Goal: Transaction & Acquisition: Purchase product/service

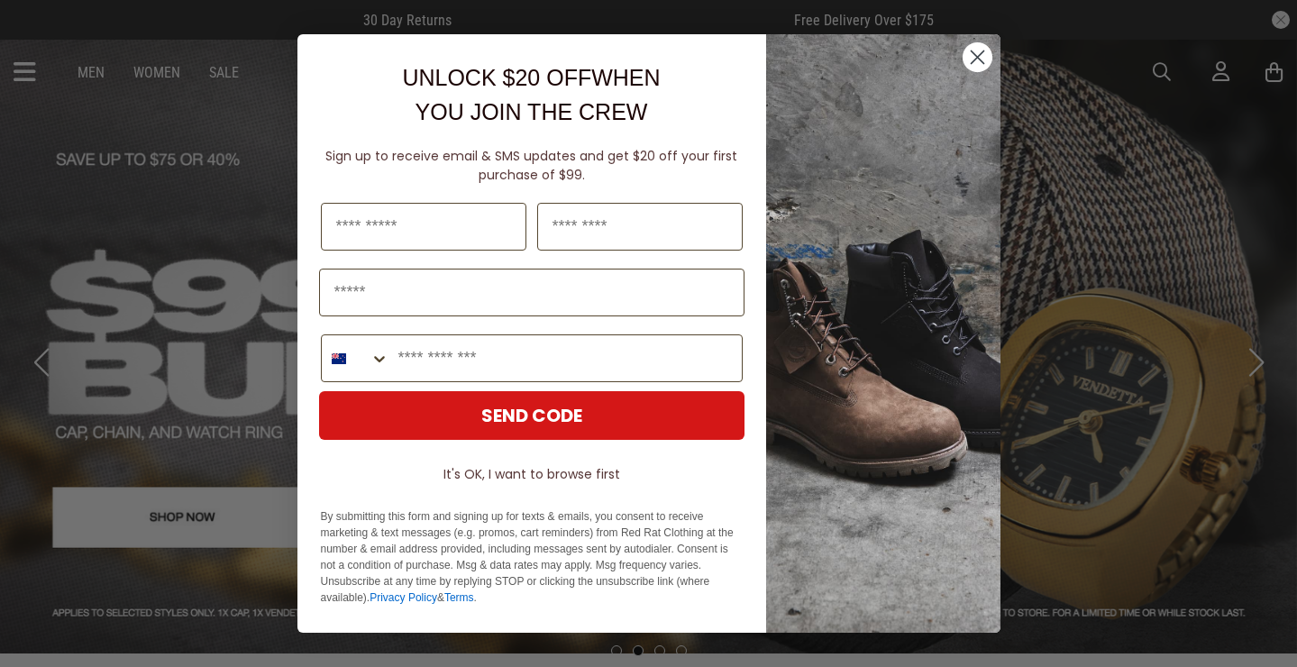
click at [974, 54] on circle "Close dialog" at bounding box center [977, 57] width 30 height 30
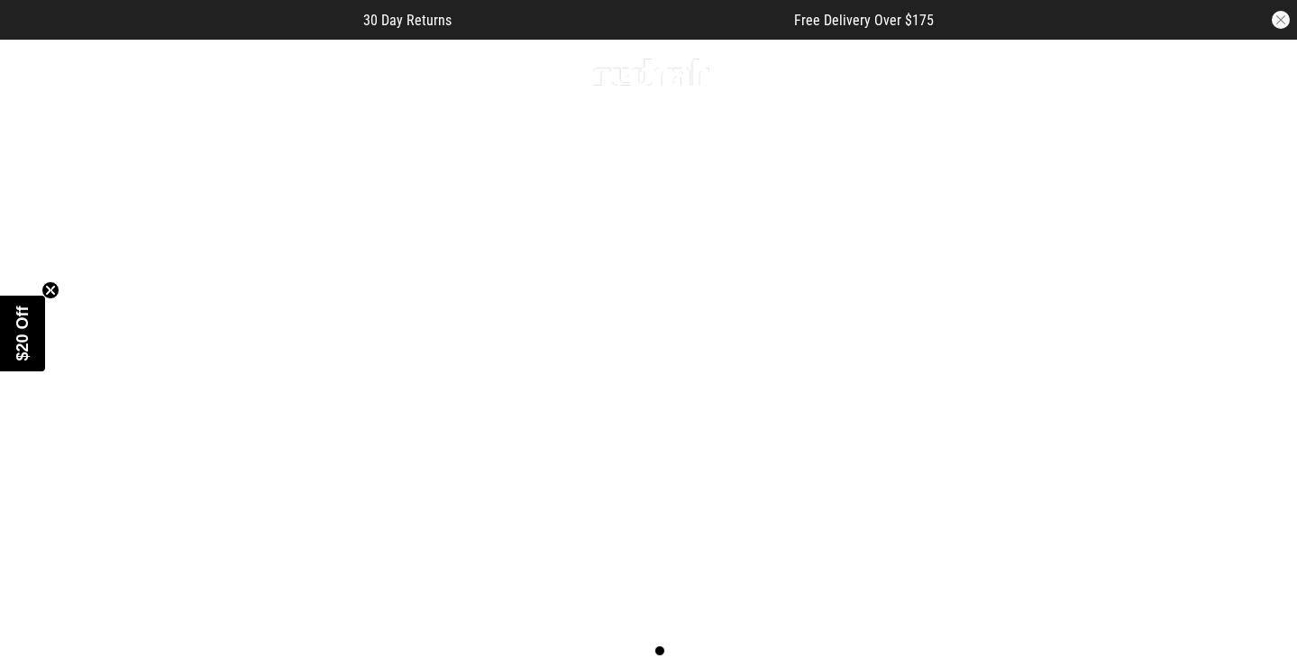
click at [228, 72] on link "Sale" at bounding box center [224, 72] width 30 height 17
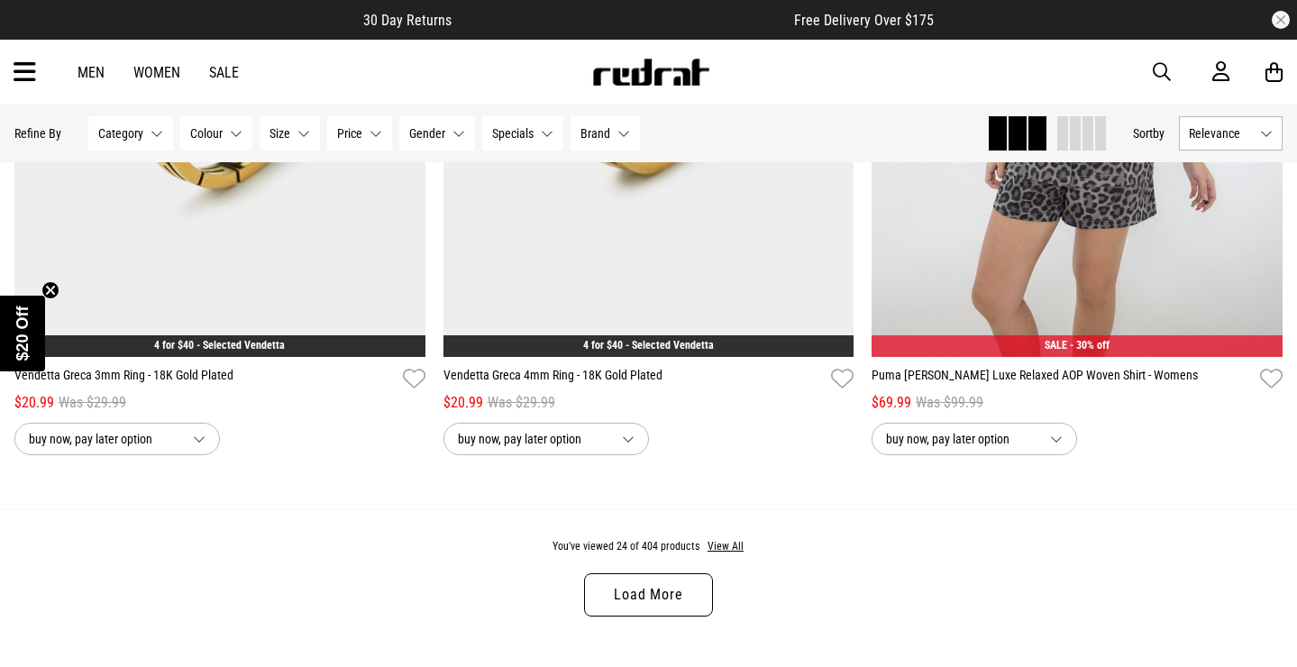
scroll to position [5735, 0]
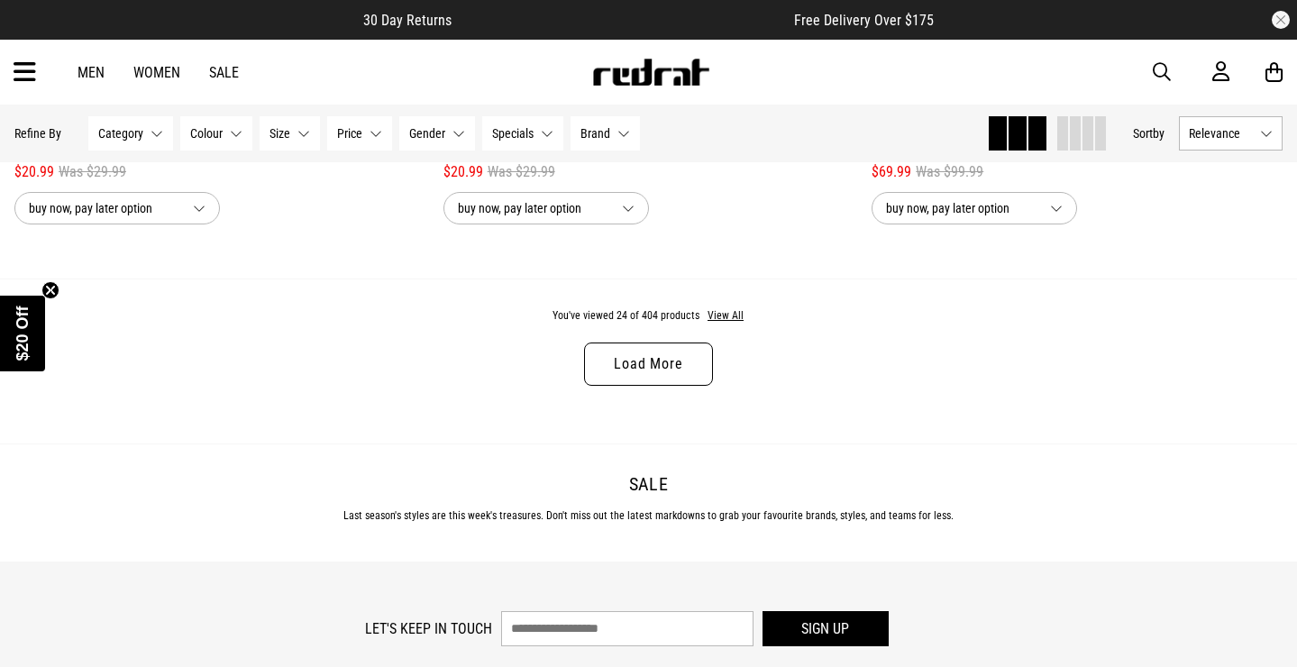
click at [641, 374] on link "Load More" at bounding box center [648, 364] width 128 height 43
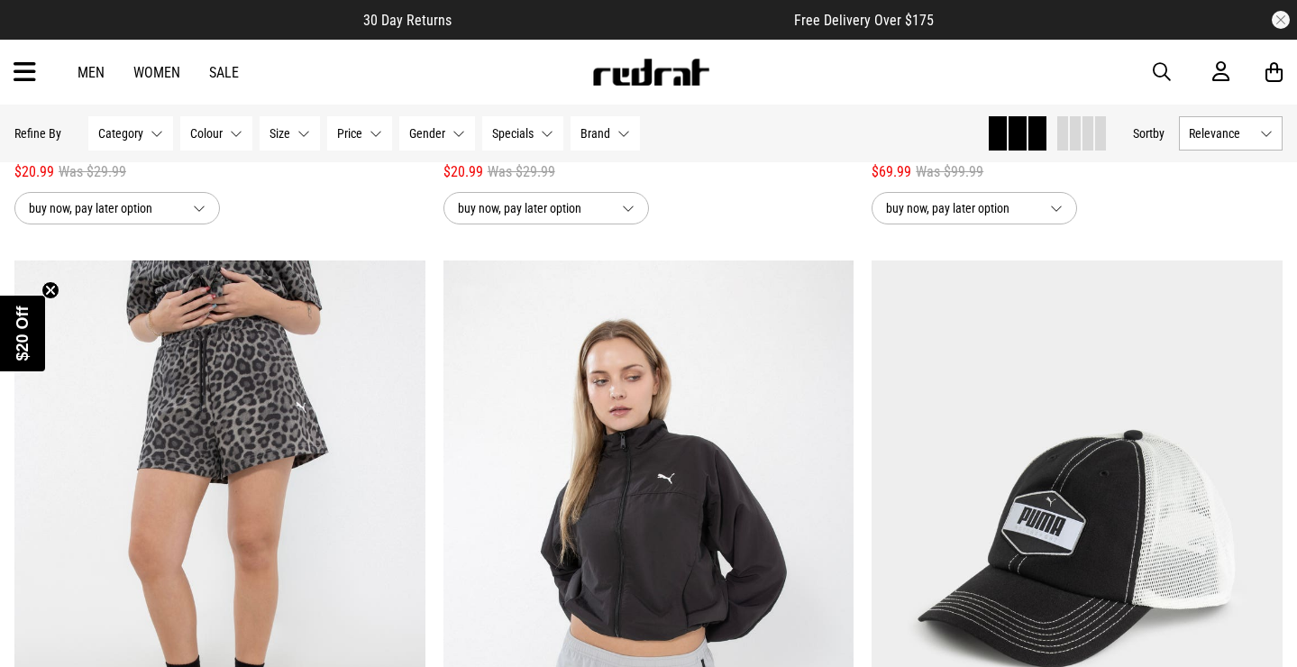
click at [91, 77] on link "Men" at bounding box center [91, 72] width 27 height 17
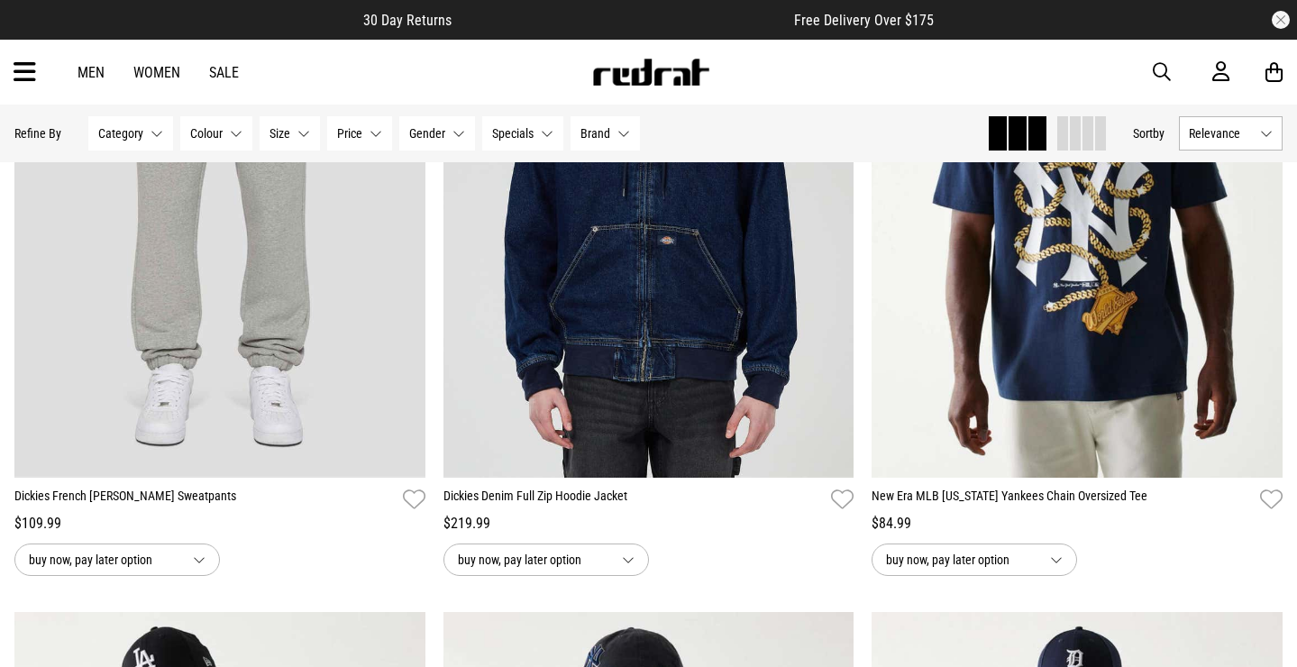
scroll to position [851, 0]
